Goal: Book appointment/travel/reservation

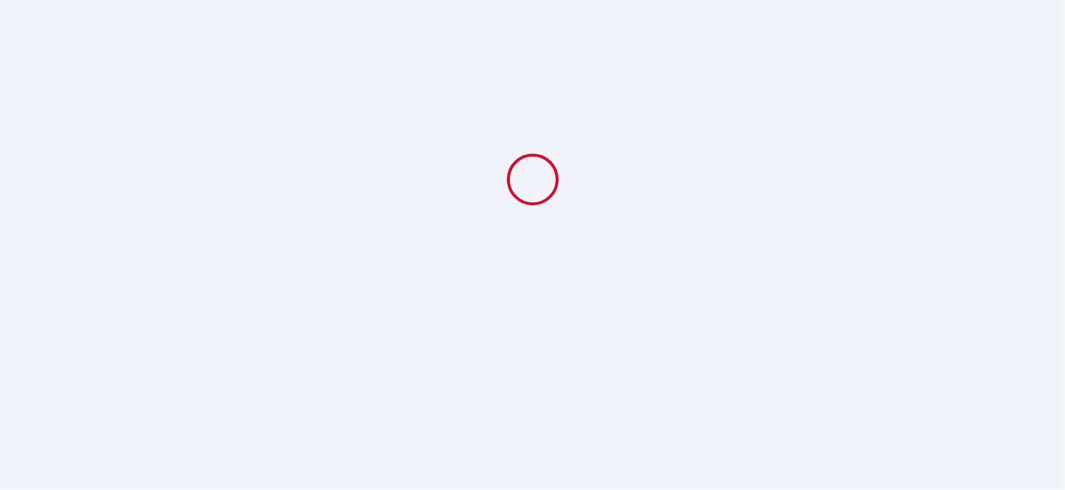
select select
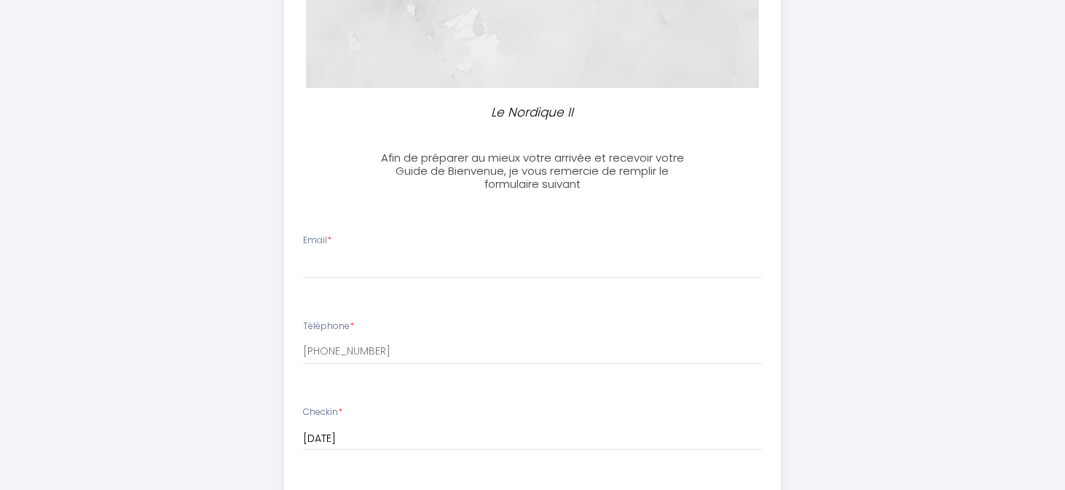
scroll to position [291, 0]
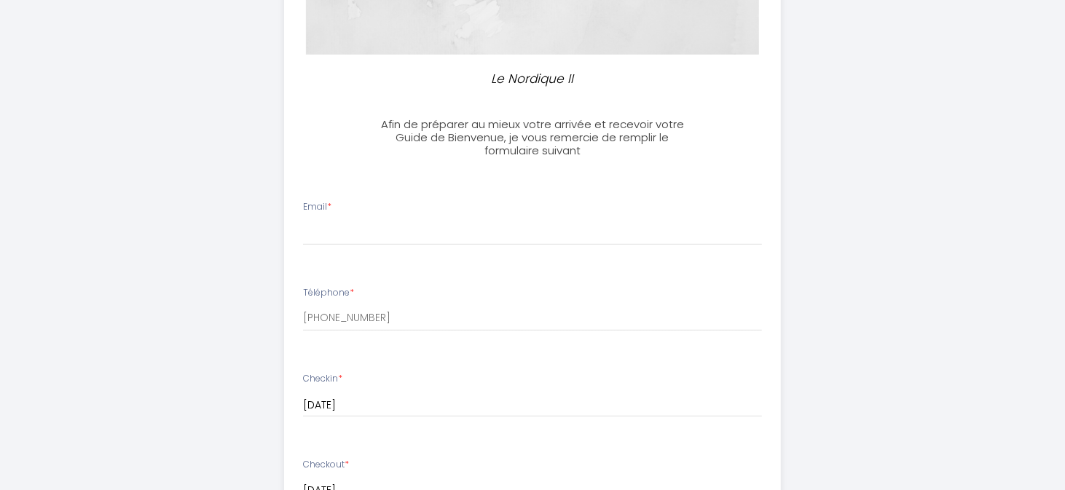
click at [433, 211] on div "Email *" at bounding box center [533, 222] width 478 height 45
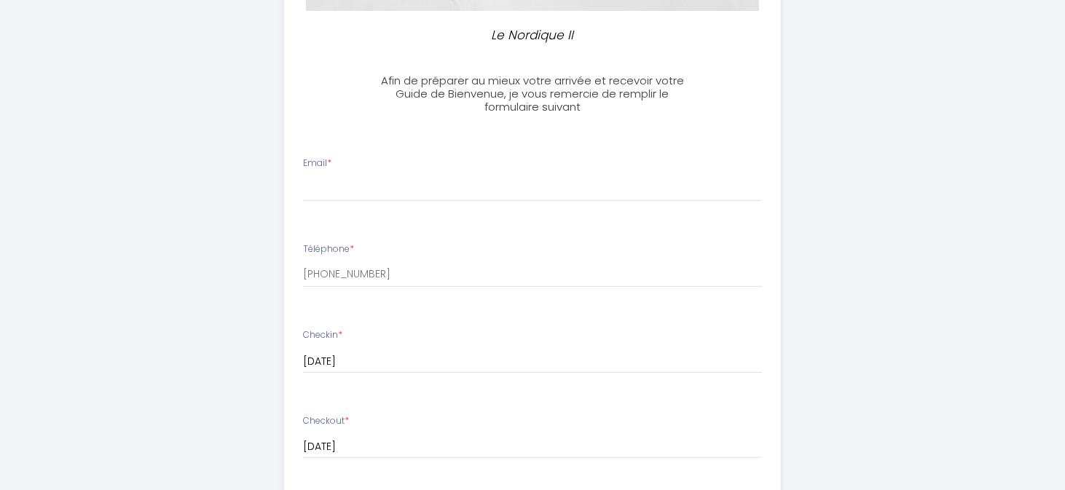
scroll to position [138, 0]
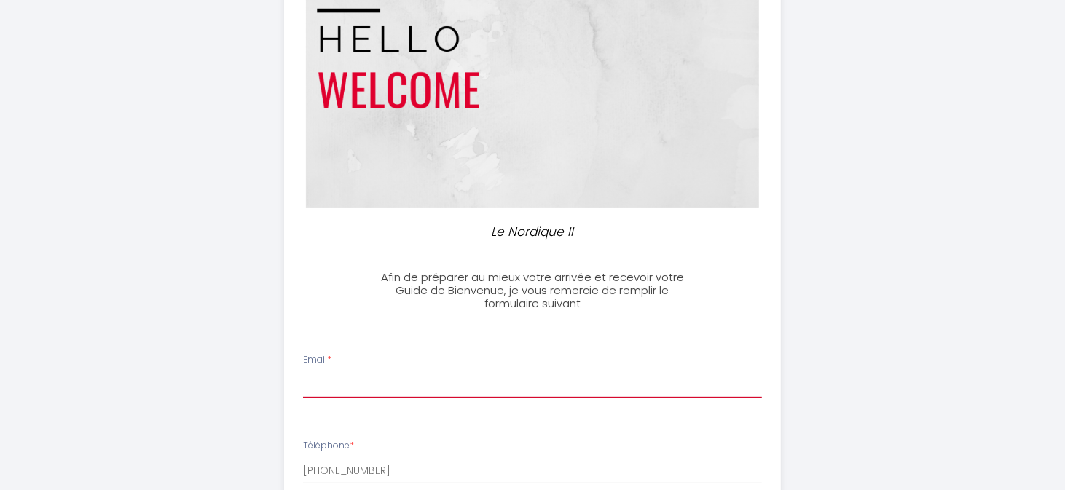
click at [366, 393] on input "Email *" at bounding box center [533, 385] width 460 height 26
type input "[EMAIL_ADDRESS][DOMAIN_NAME]"
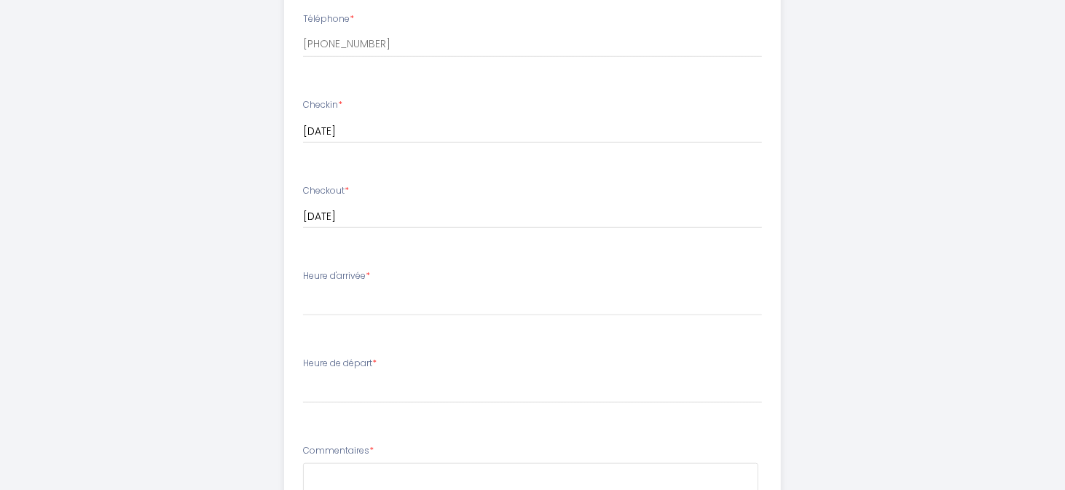
scroll to position [575, 0]
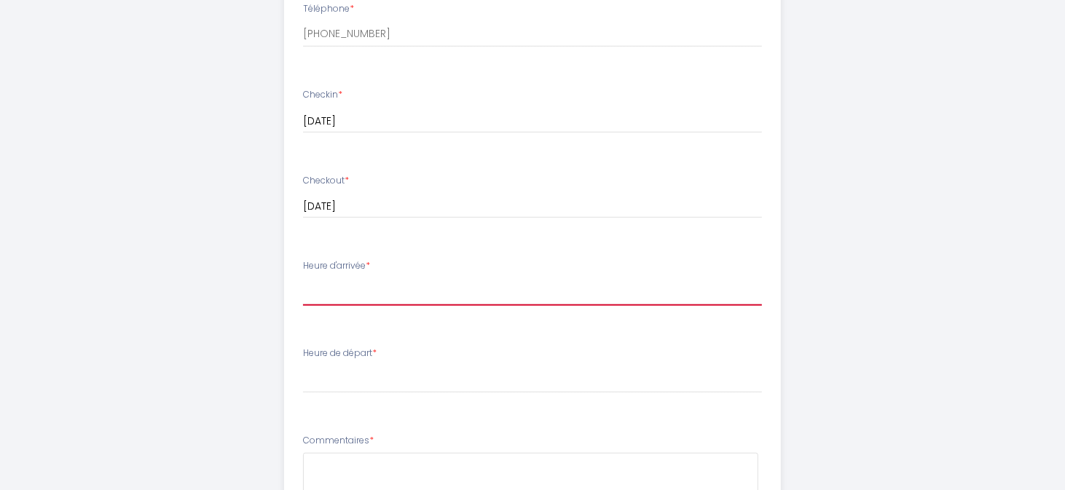
click at [352, 306] on select "16:00 16:30 17:00 17:30 18:00 18:30 19:00 19:30 20:00 20:30 21:00 21:30 22:00 2…" at bounding box center [533, 292] width 460 height 28
select select "16:30"
click at [303, 299] on select "16:00 16:30 17:00 17:30 18:00 18:30 19:00 19:30 20:00 20:30 21:00 21:30 22:00 2…" at bounding box center [533, 292] width 460 height 28
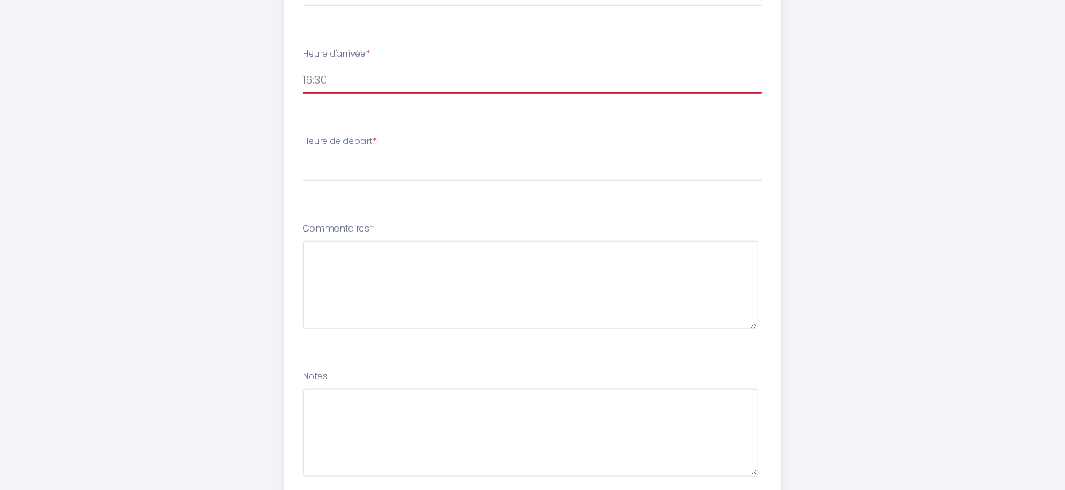
scroll to position [794, 0]
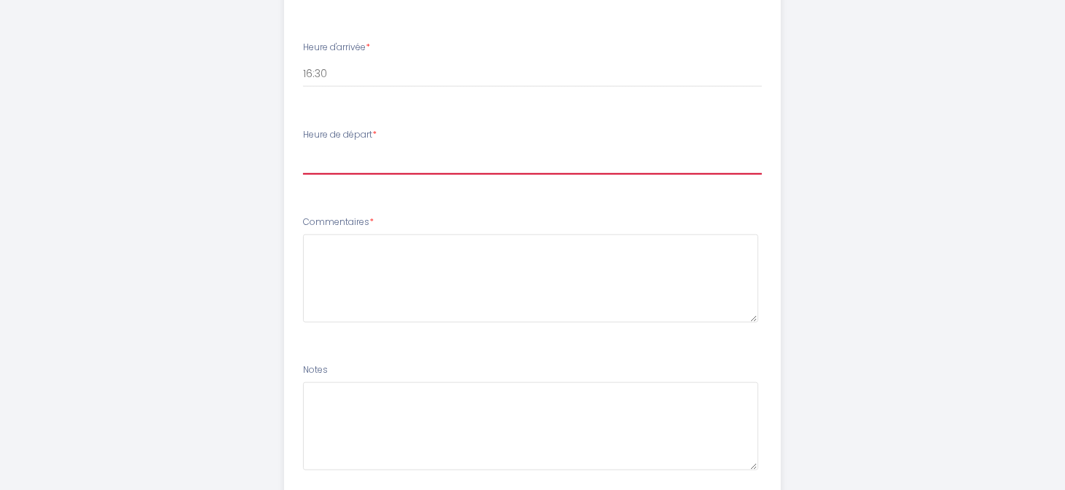
click at [350, 175] on select "00:00 00:30 01:00 01:30 02:00 02:30 03:00 03:30 04:00 04:30 05:00 05:30 06:00 0…" at bounding box center [533, 161] width 460 height 28
select select "09:00"
click at [303, 171] on select "00:00 00:30 01:00 01:30 02:00 02:30 03:00 03:30 04:00 04:30 05:00 05:30 06:00 0…" at bounding box center [533, 161] width 460 height 28
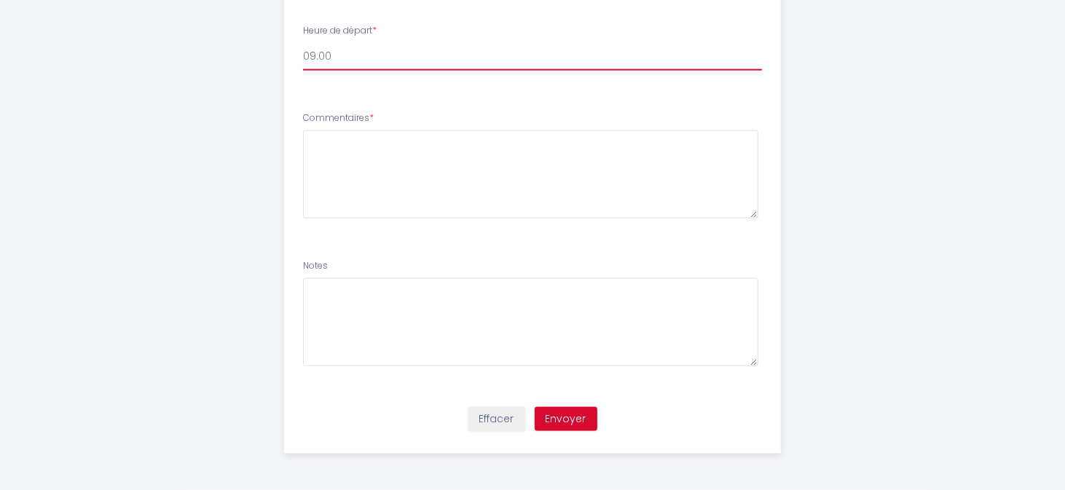
scroll to position [940, 0]
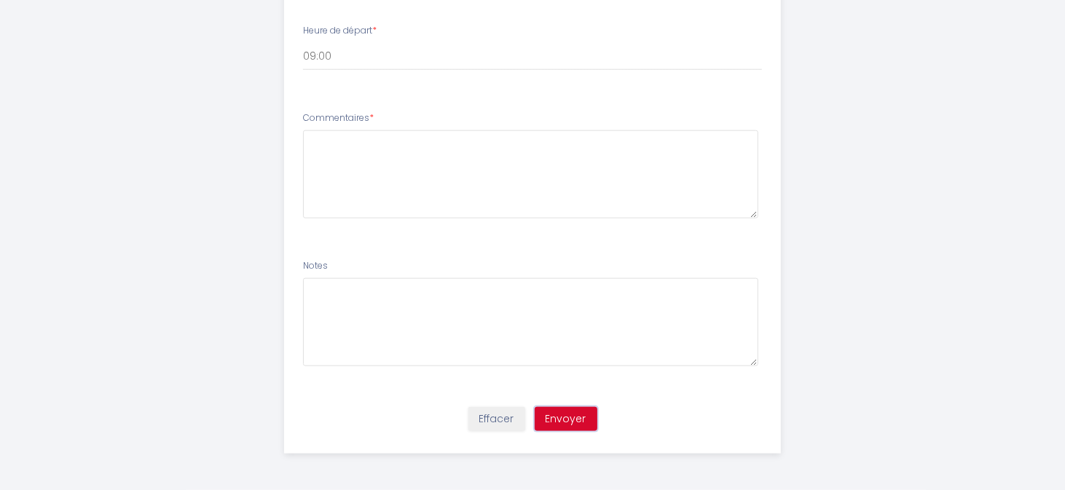
click at [564, 422] on button "Envoyer" at bounding box center [566, 419] width 63 height 25
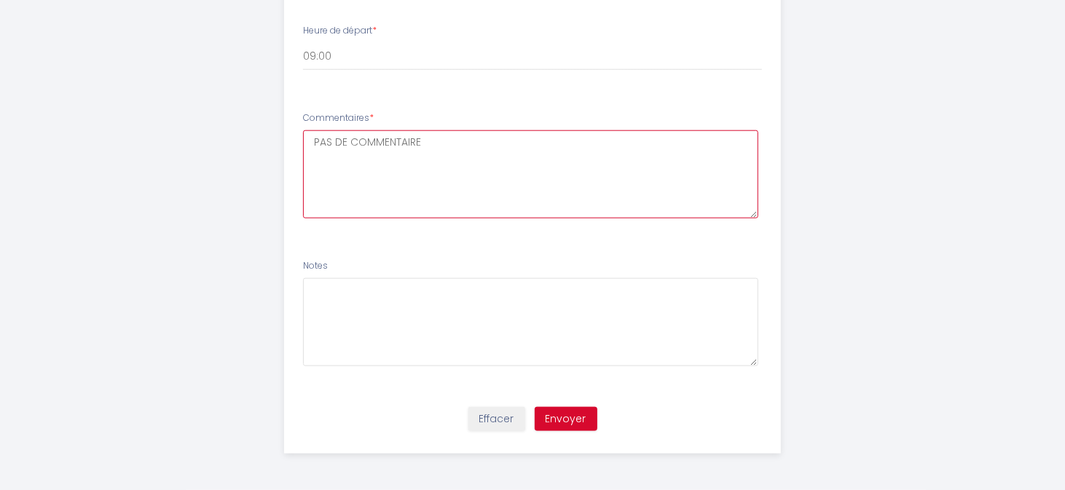
type textarea "PAS DE COMMENTAIRES"
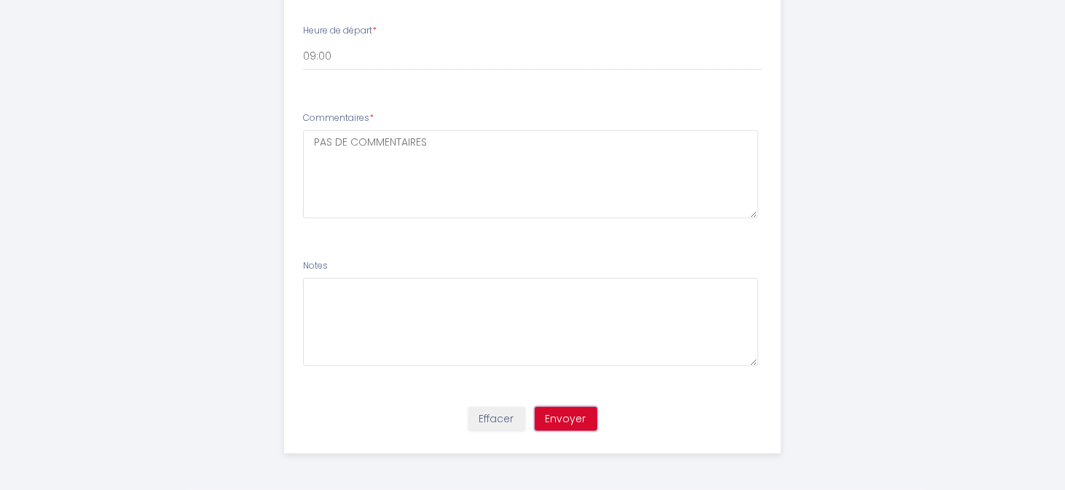
click at [564, 422] on button "Envoyer" at bounding box center [566, 419] width 63 height 25
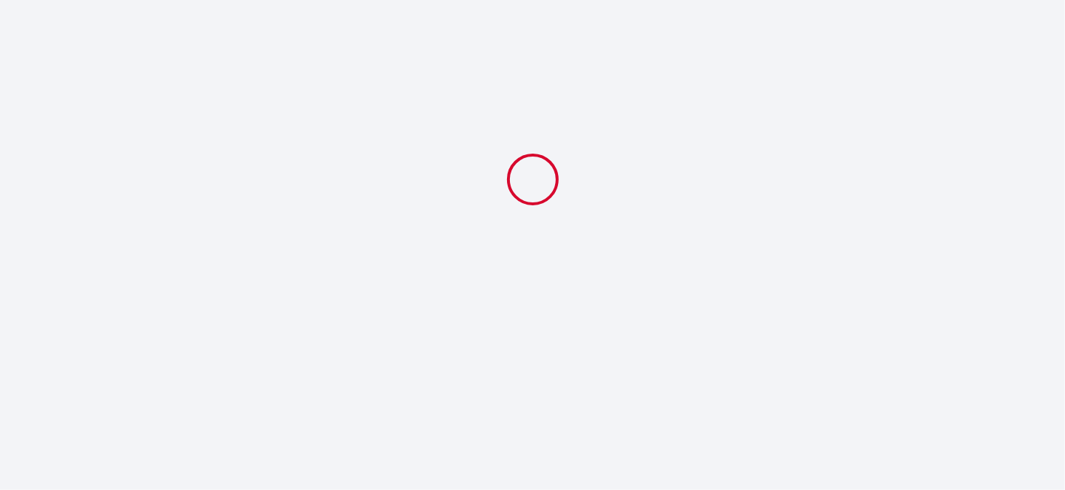
select select "16:30"
select select "09:00"
